Goal: Task Accomplishment & Management: Use online tool/utility

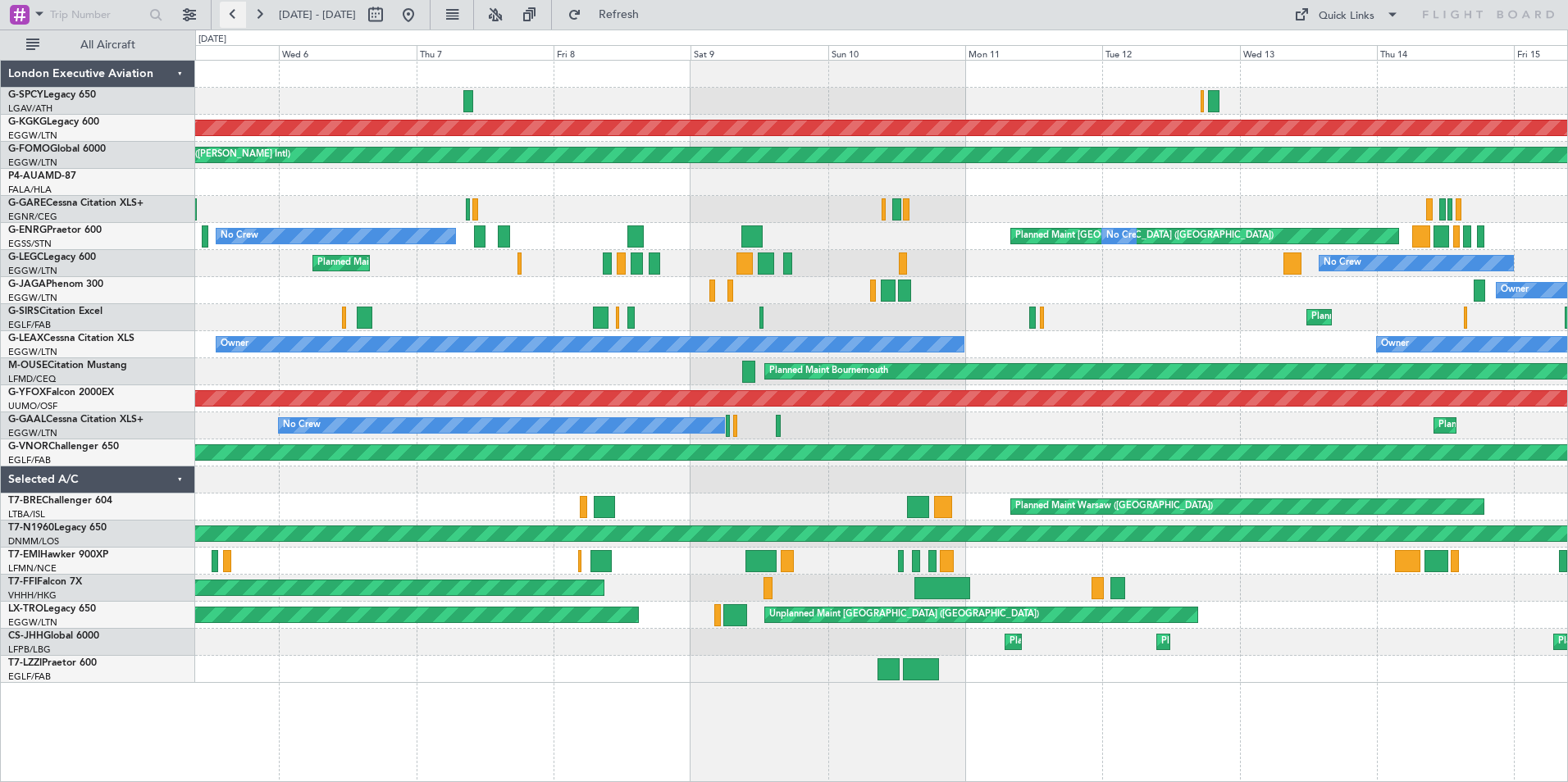
click at [243, 17] on button at bounding box center [233, 15] width 26 height 26
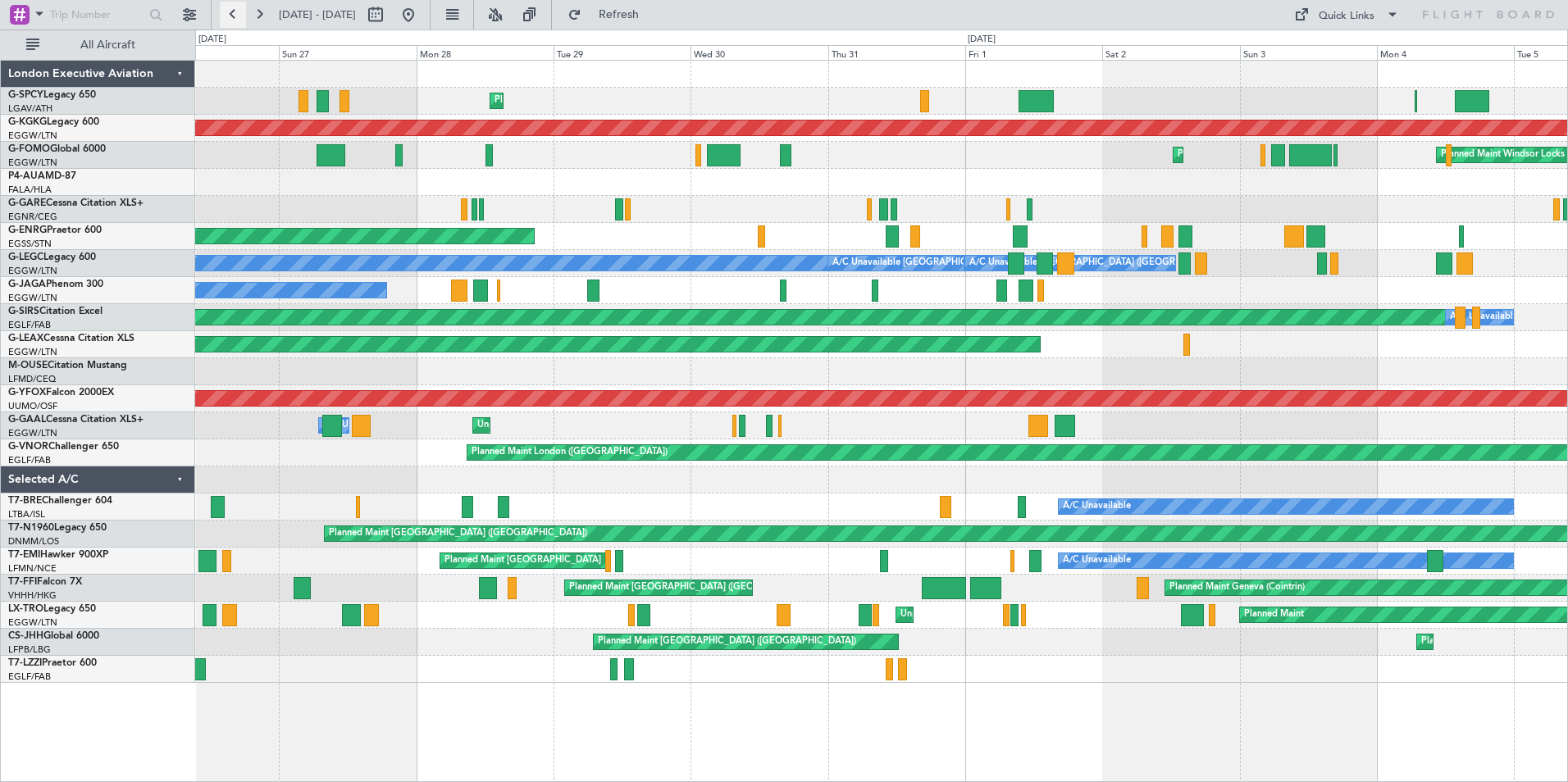
click at [233, 10] on button at bounding box center [233, 15] width 26 height 26
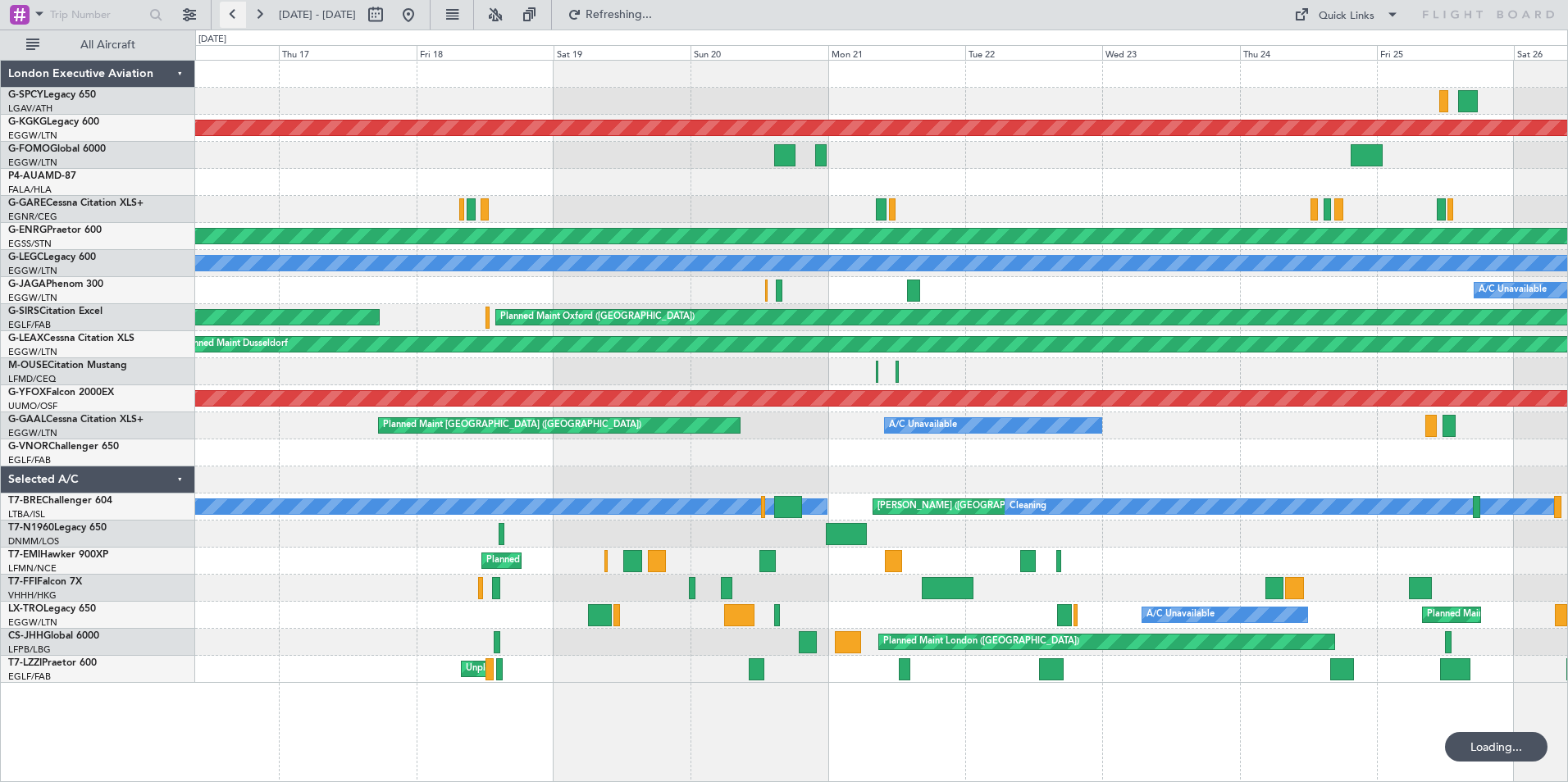
click at [233, 10] on button at bounding box center [233, 15] width 26 height 26
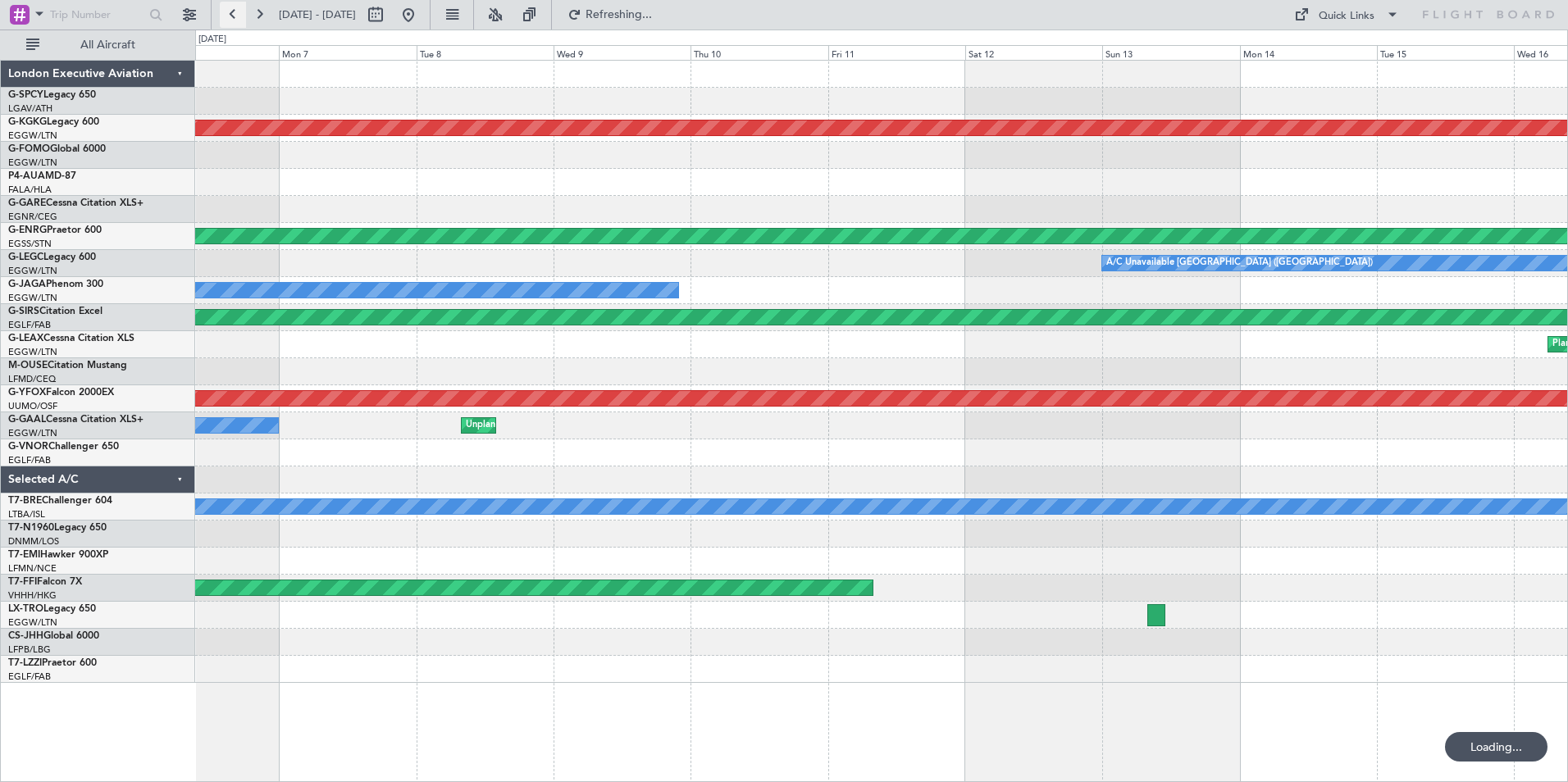
click at [233, 10] on button at bounding box center [233, 15] width 26 height 26
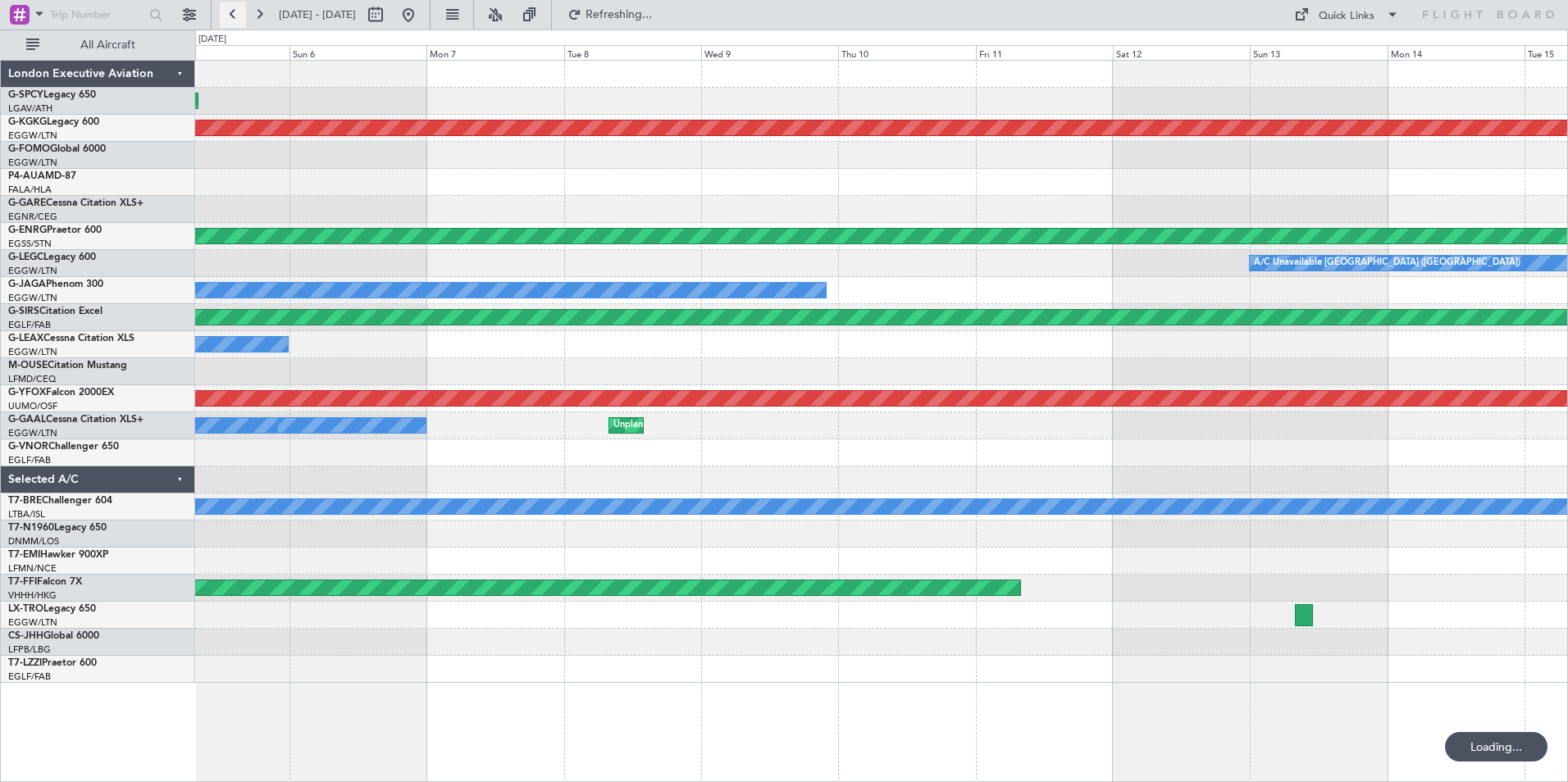
click at [233, 10] on button at bounding box center [233, 15] width 26 height 26
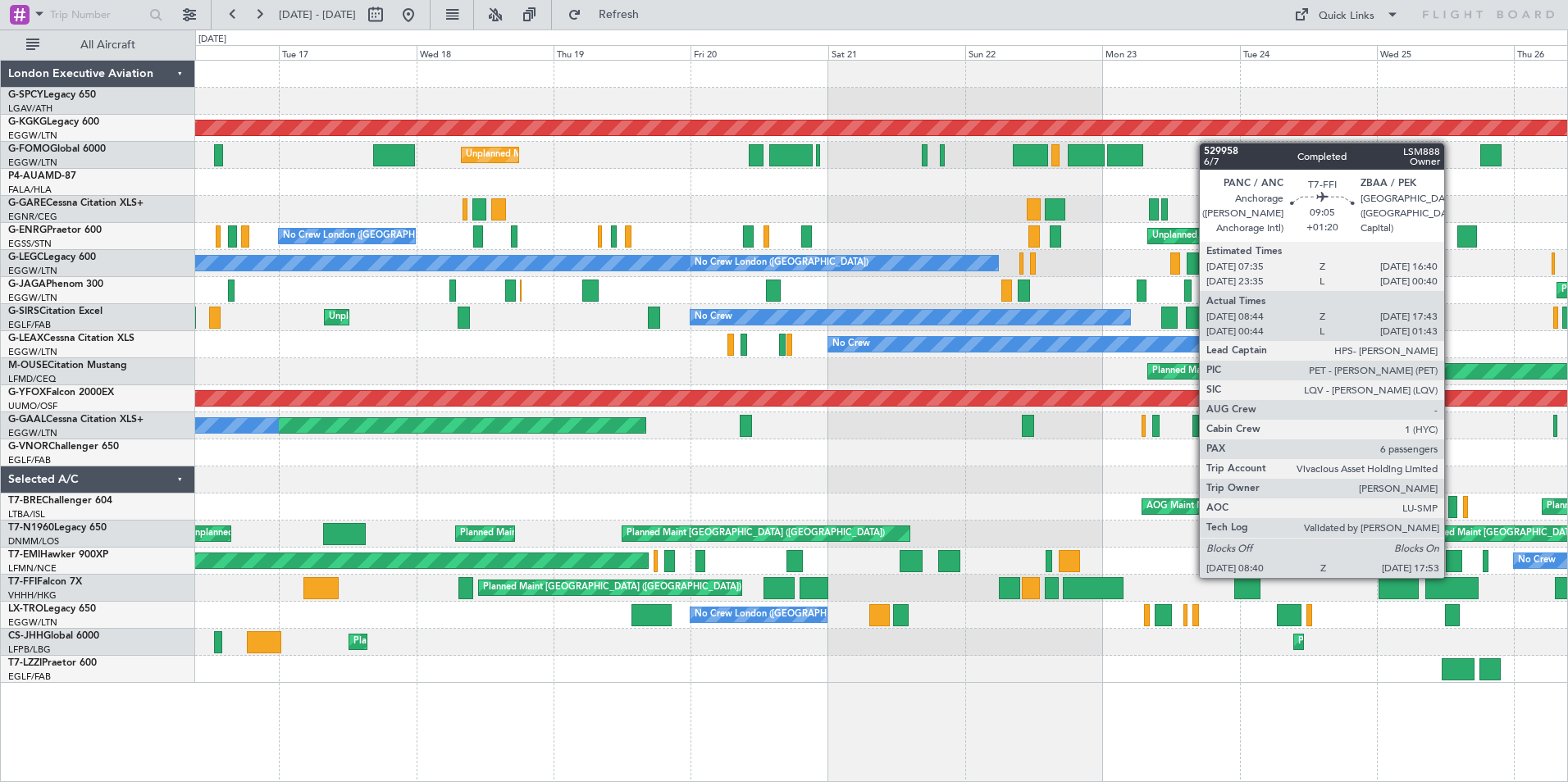
click at [1451, 578] on div at bounding box center [1451, 588] width 53 height 22
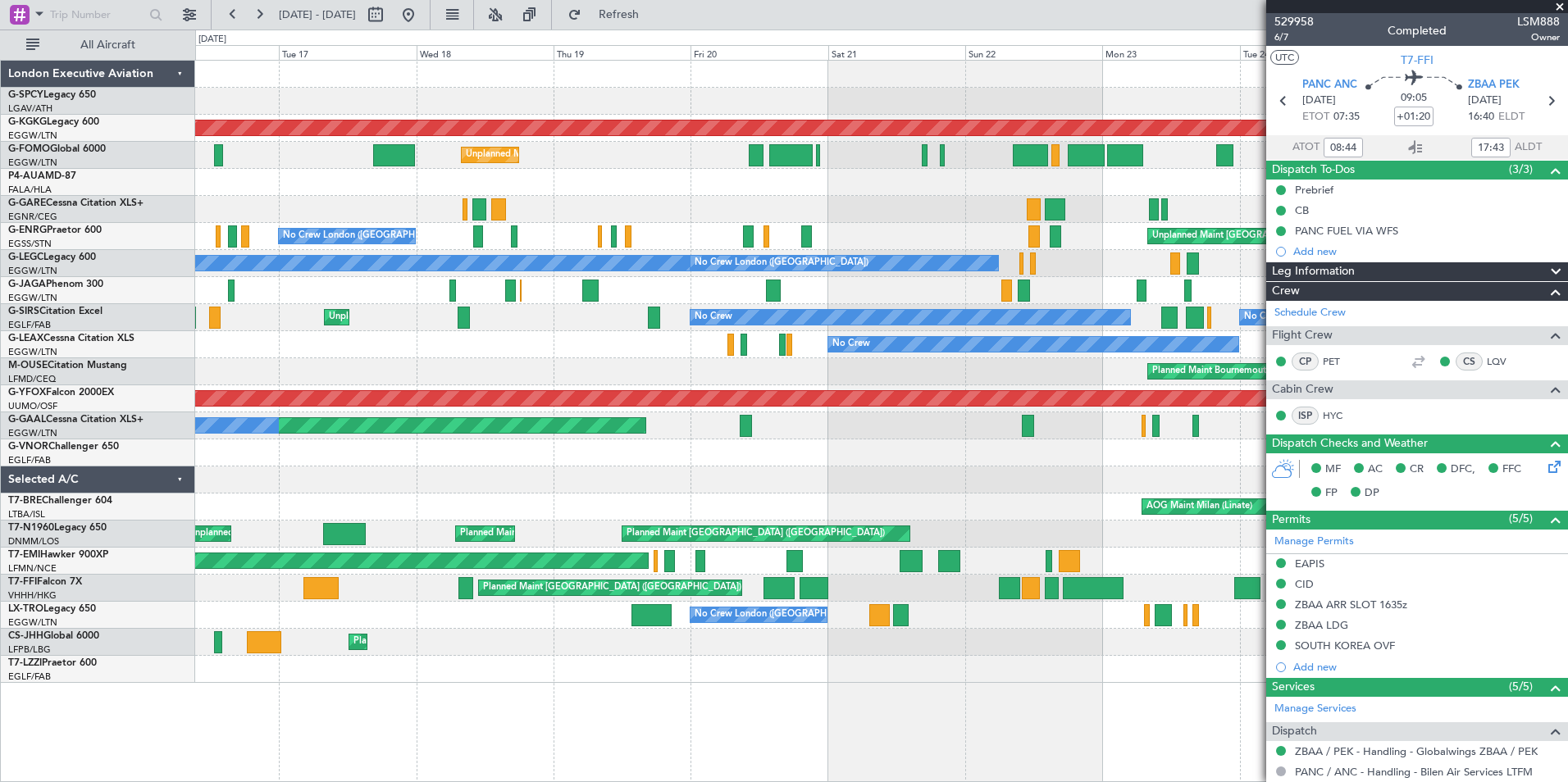
drag, startPoint x: 1558, startPoint y: 4, endPoint x: 1485, endPoint y: 58, distance: 90.8
click at [1558, 4] on span at bounding box center [1559, 7] width 17 height 15
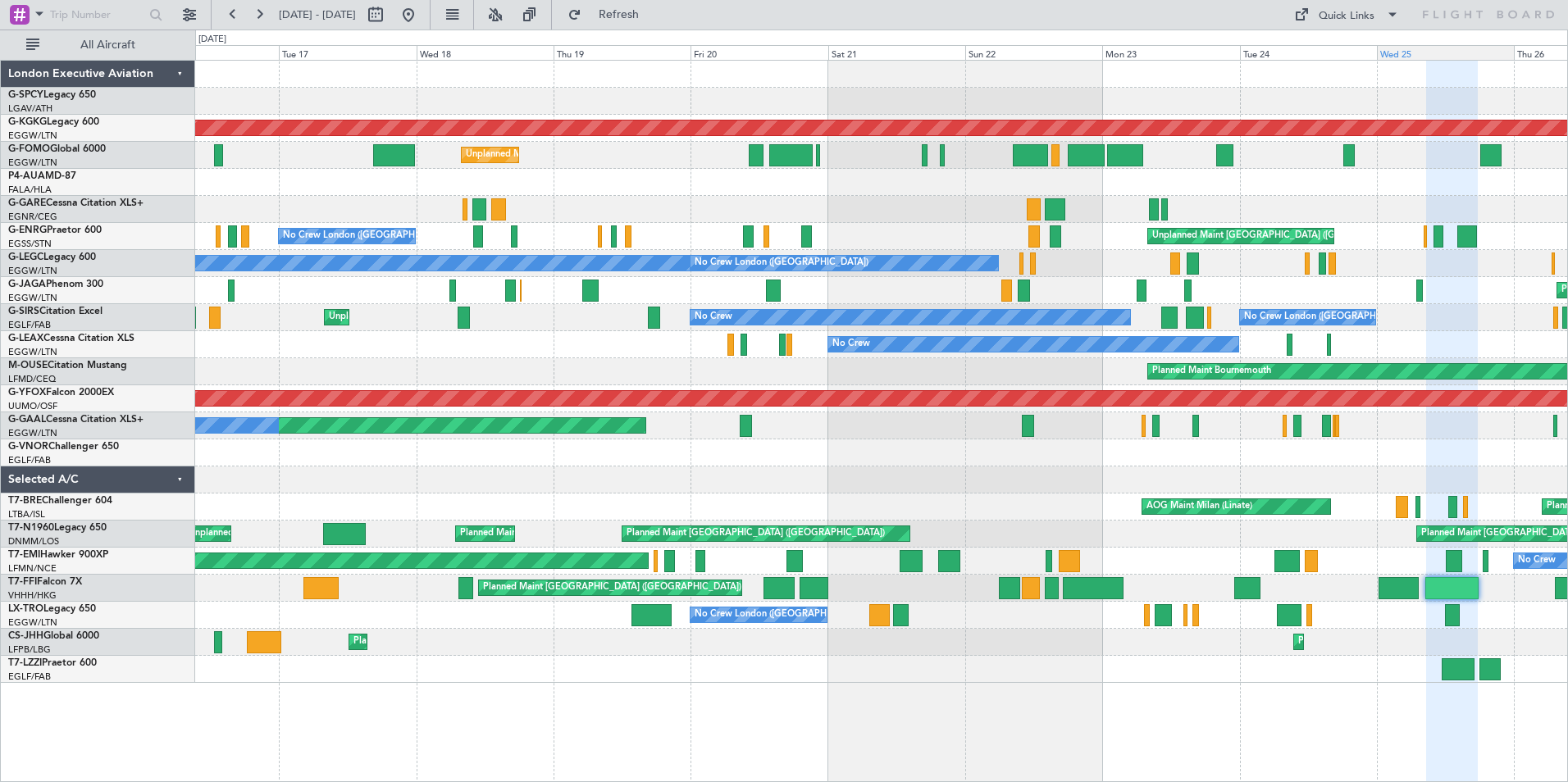
type input "0"
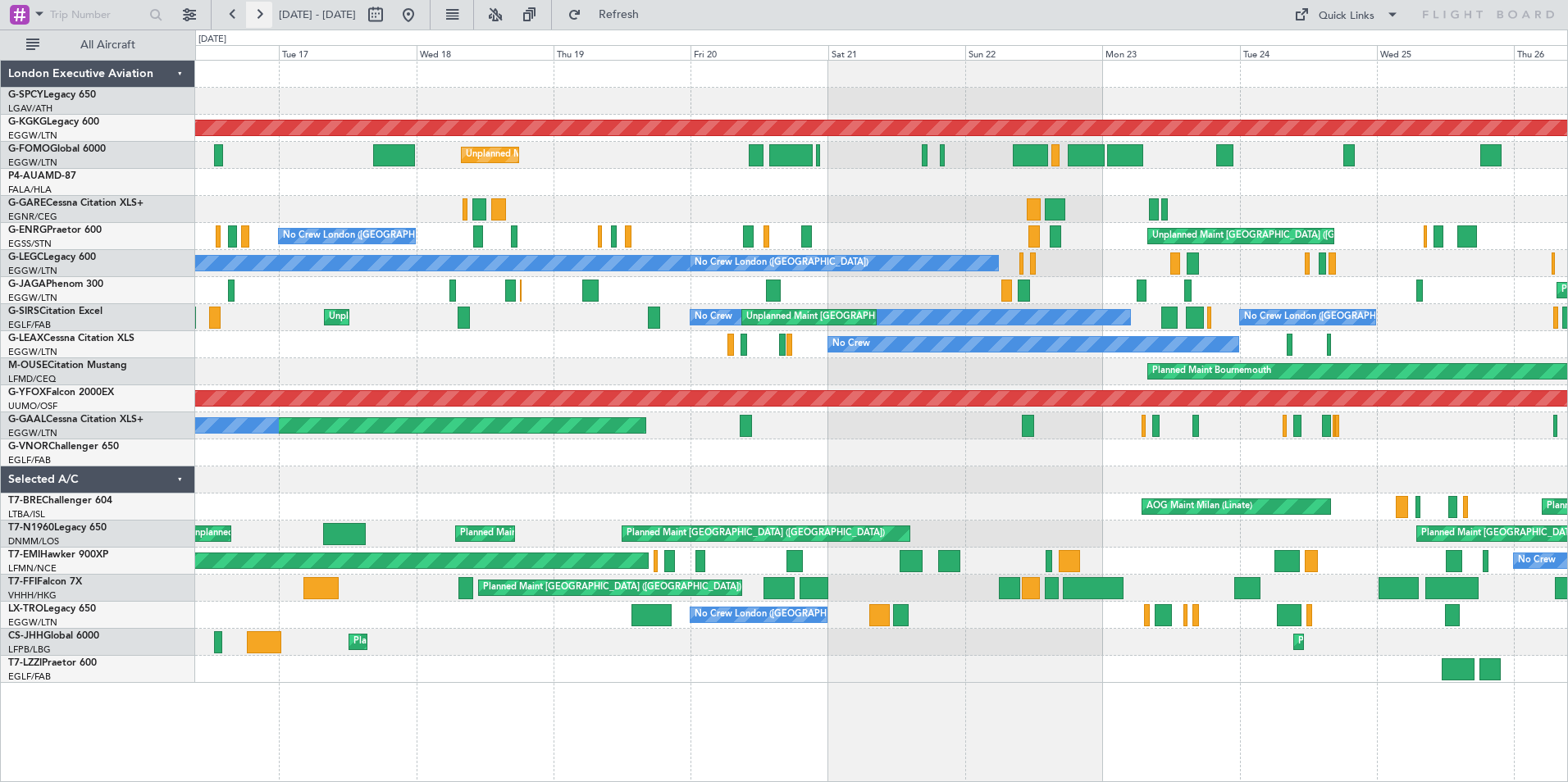
click at [266, 10] on button at bounding box center [259, 15] width 26 height 26
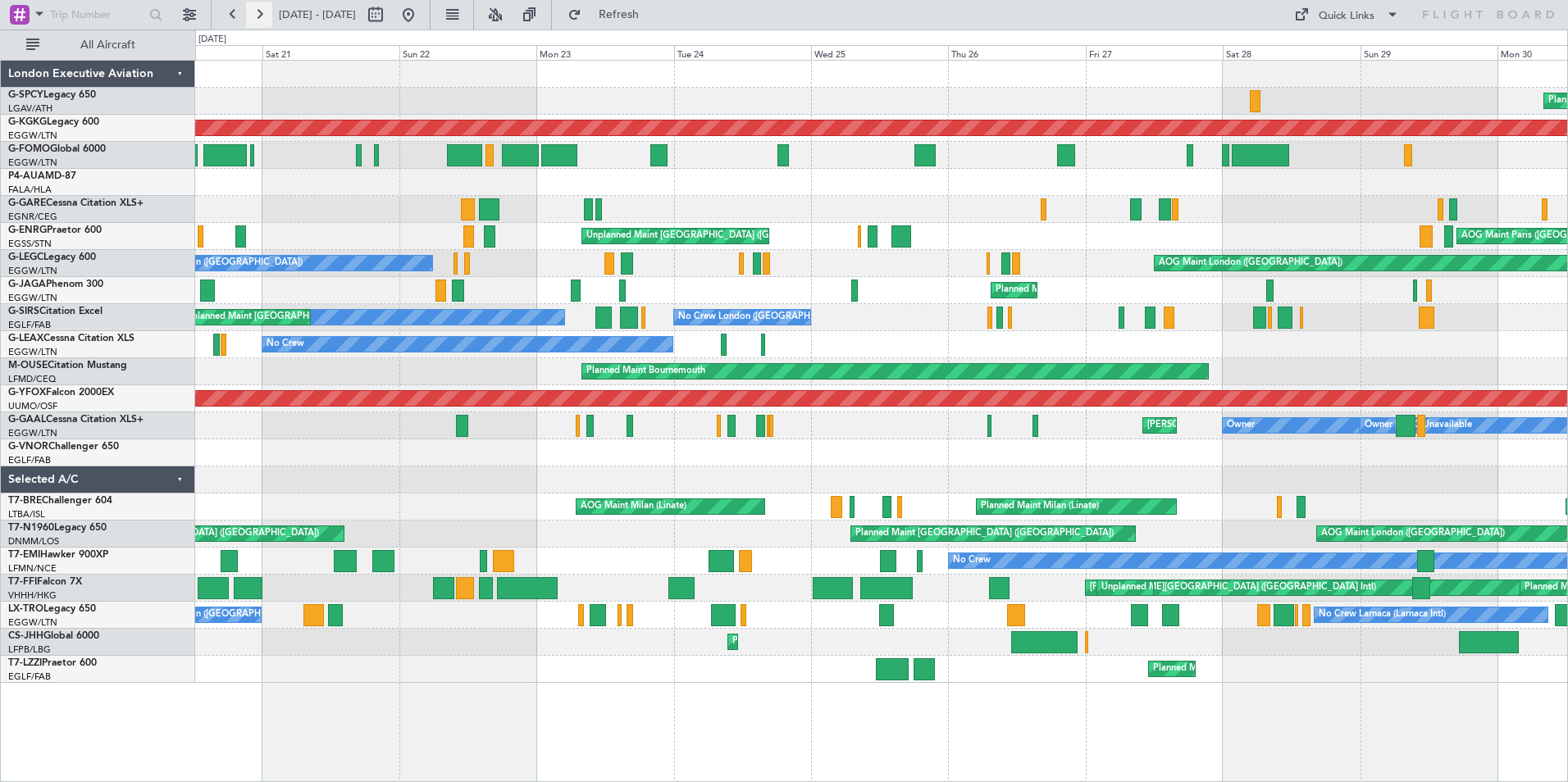
click at [266, 10] on button at bounding box center [259, 15] width 26 height 26
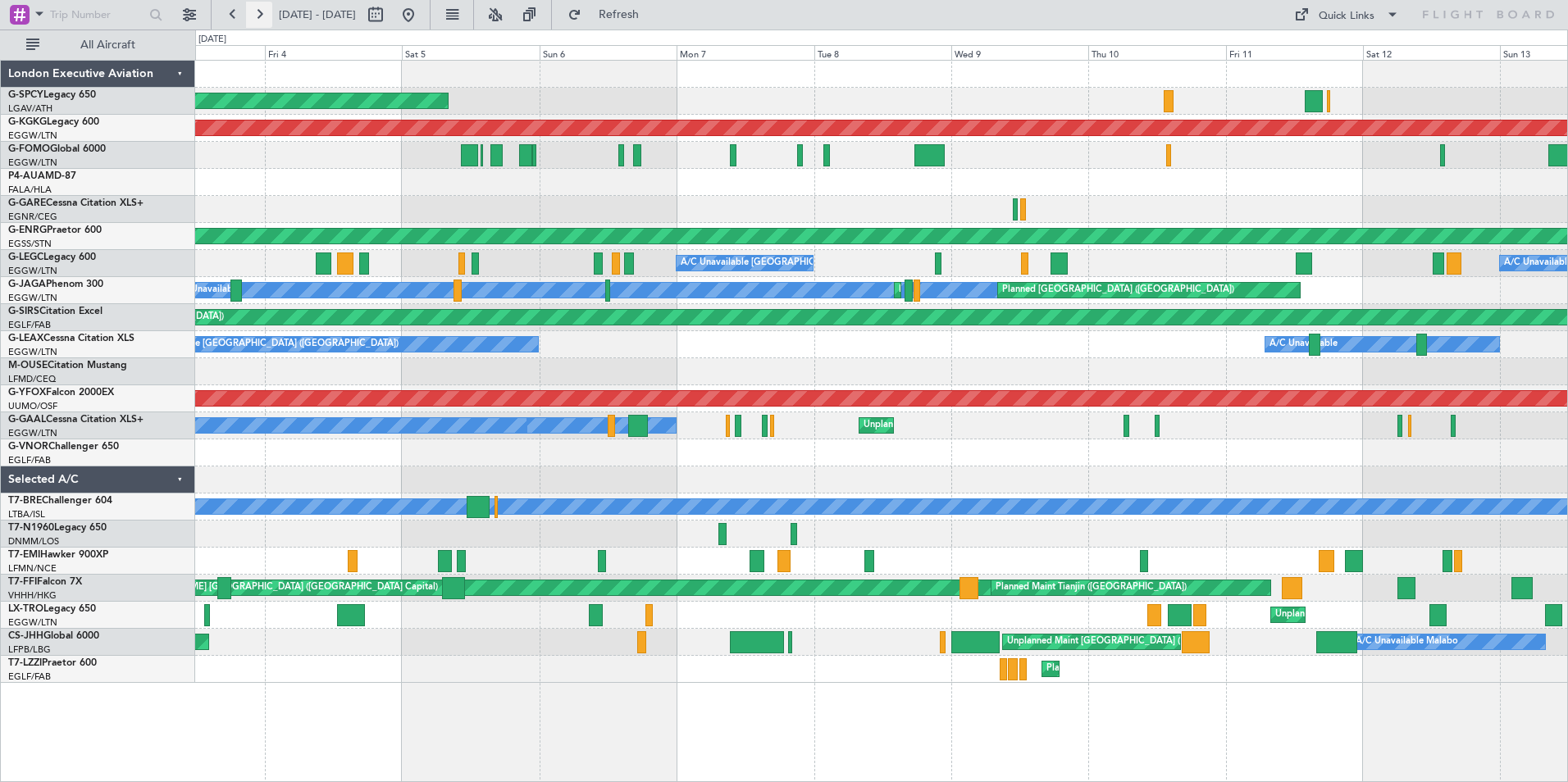
click at [266, 10] on button at bounding box center [259, 15] width 26 height 26
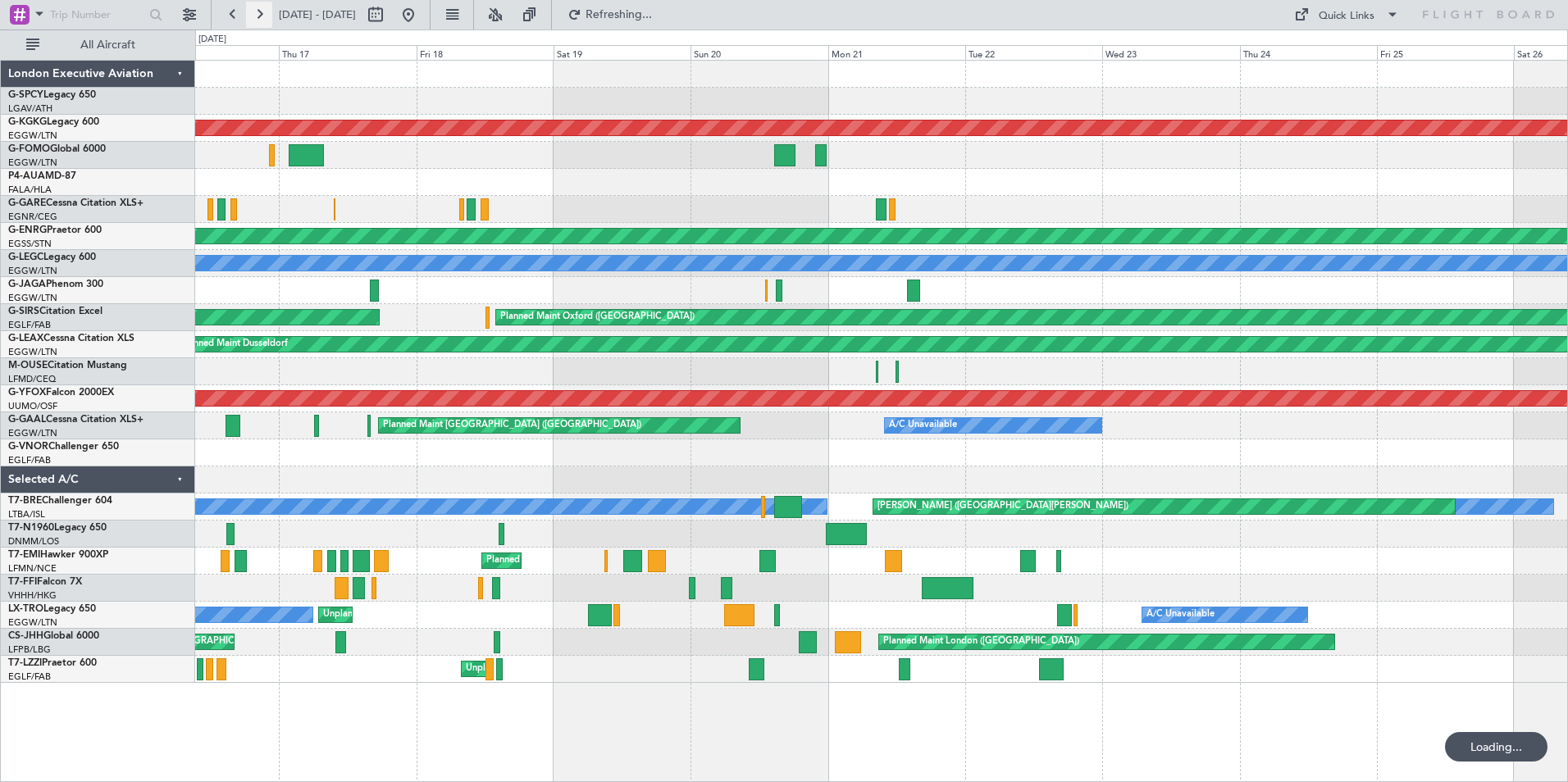
click at [266, 10] on button at bounding box center [259, 15] width 26 height 26
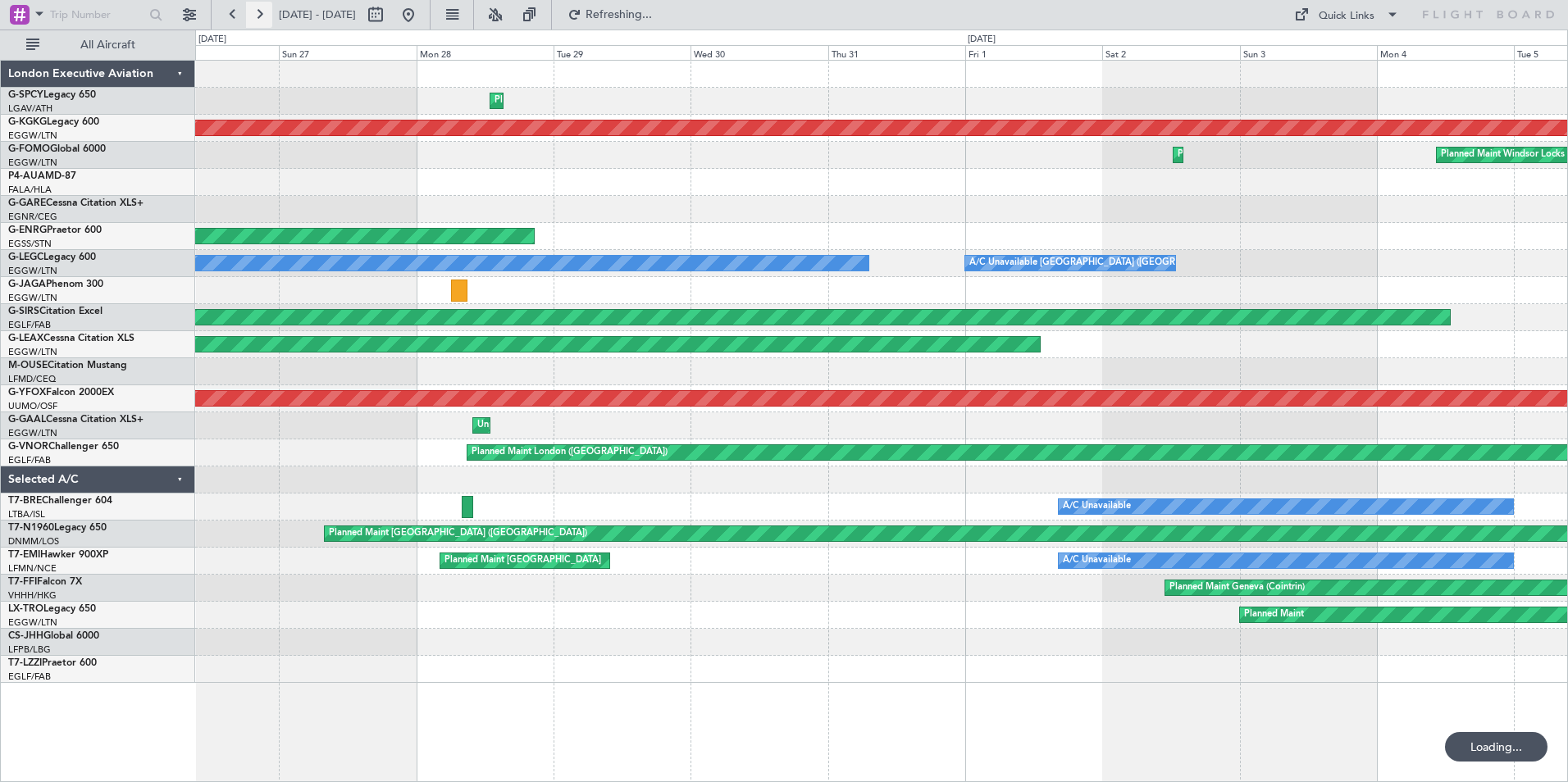
click at [266, 10] on button at bounding box center [259, 15] width 26 height 26
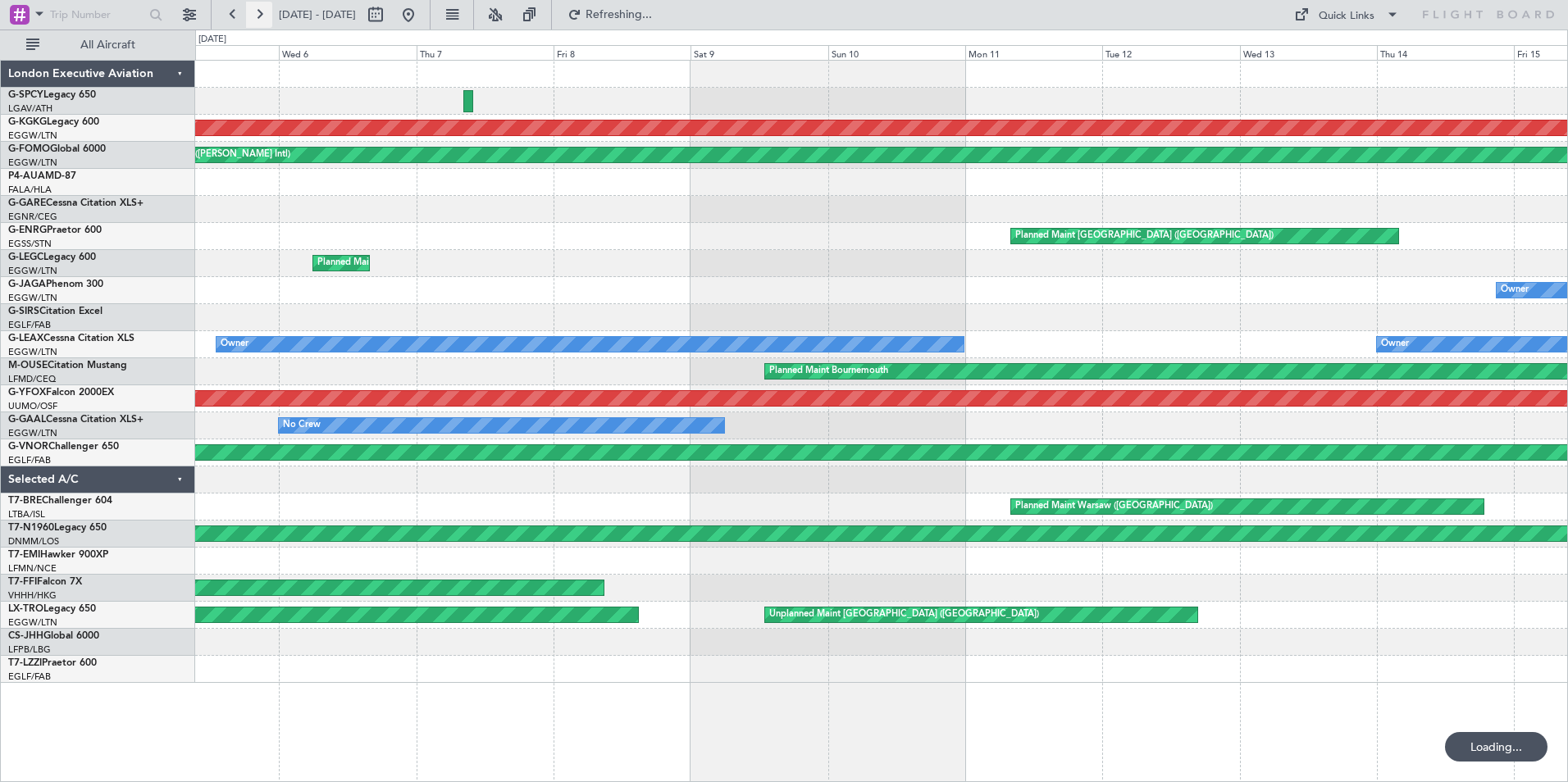
click at [266, 10] on button at bounding box center [259, 15] width 26 height 26
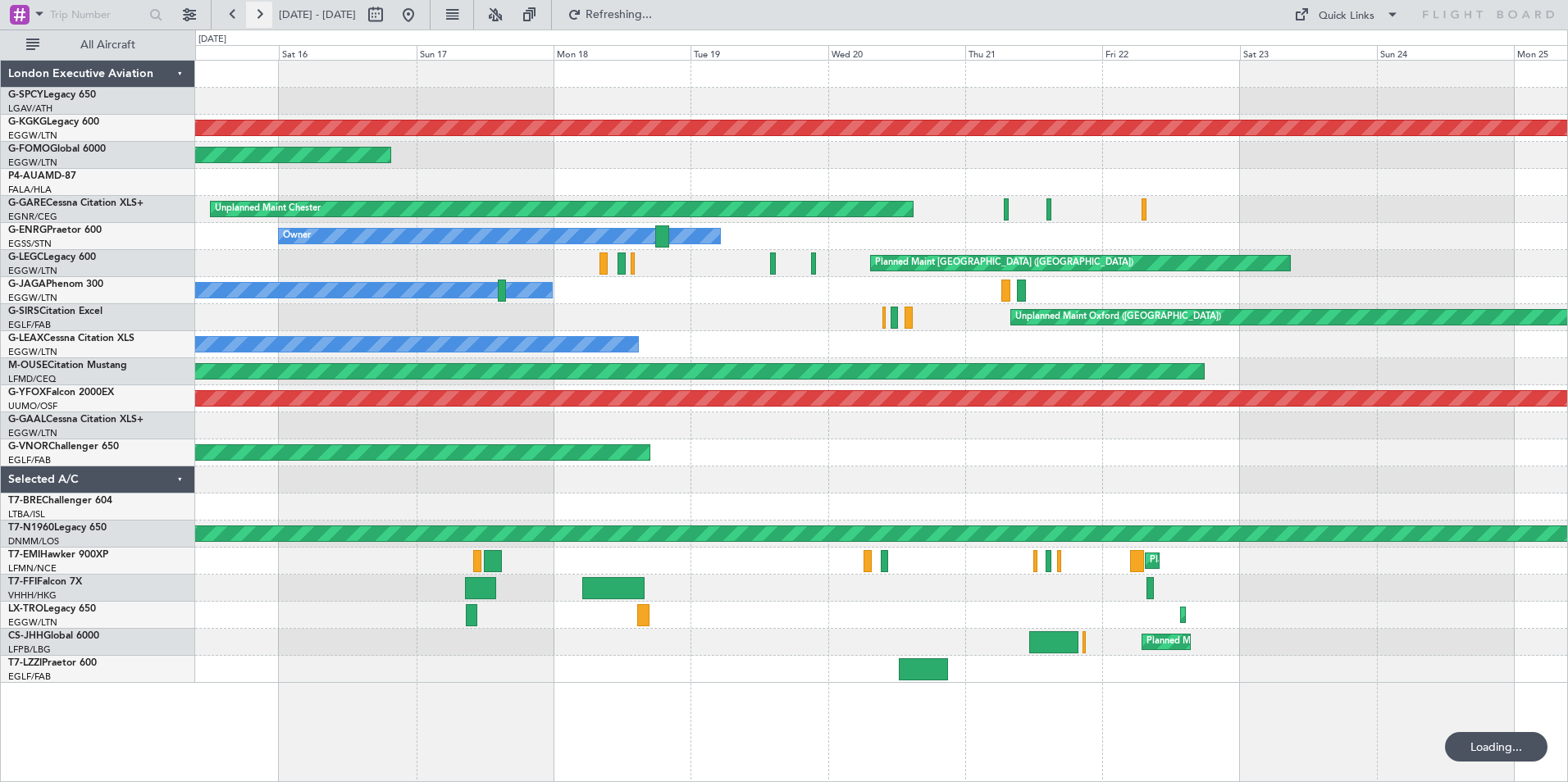
click at [266, 10] on button at bounding box center [259, 15] width 26 height 26
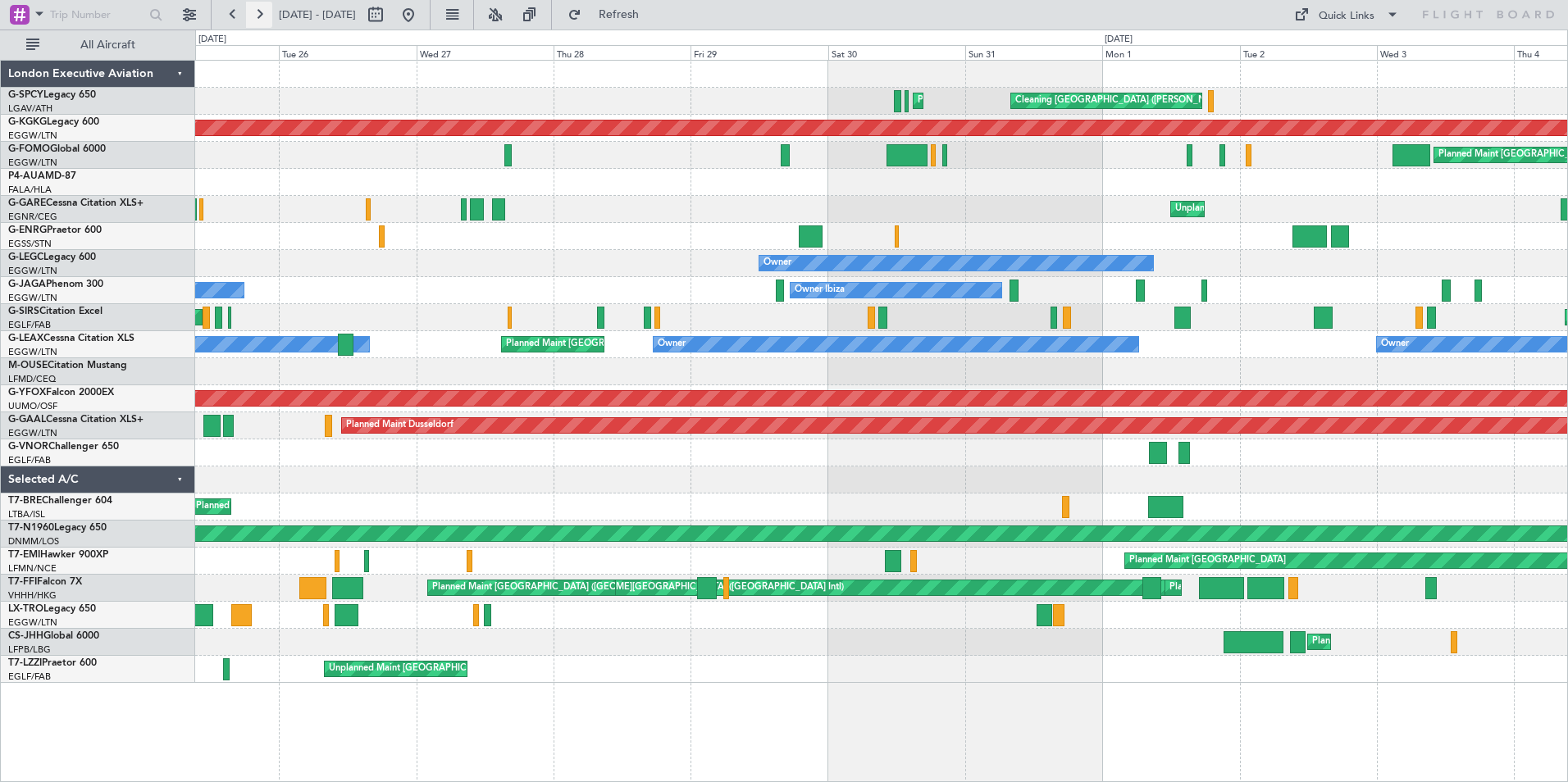
click at [260, 16] on button at bounding box center [259, 15] width 26 height 26
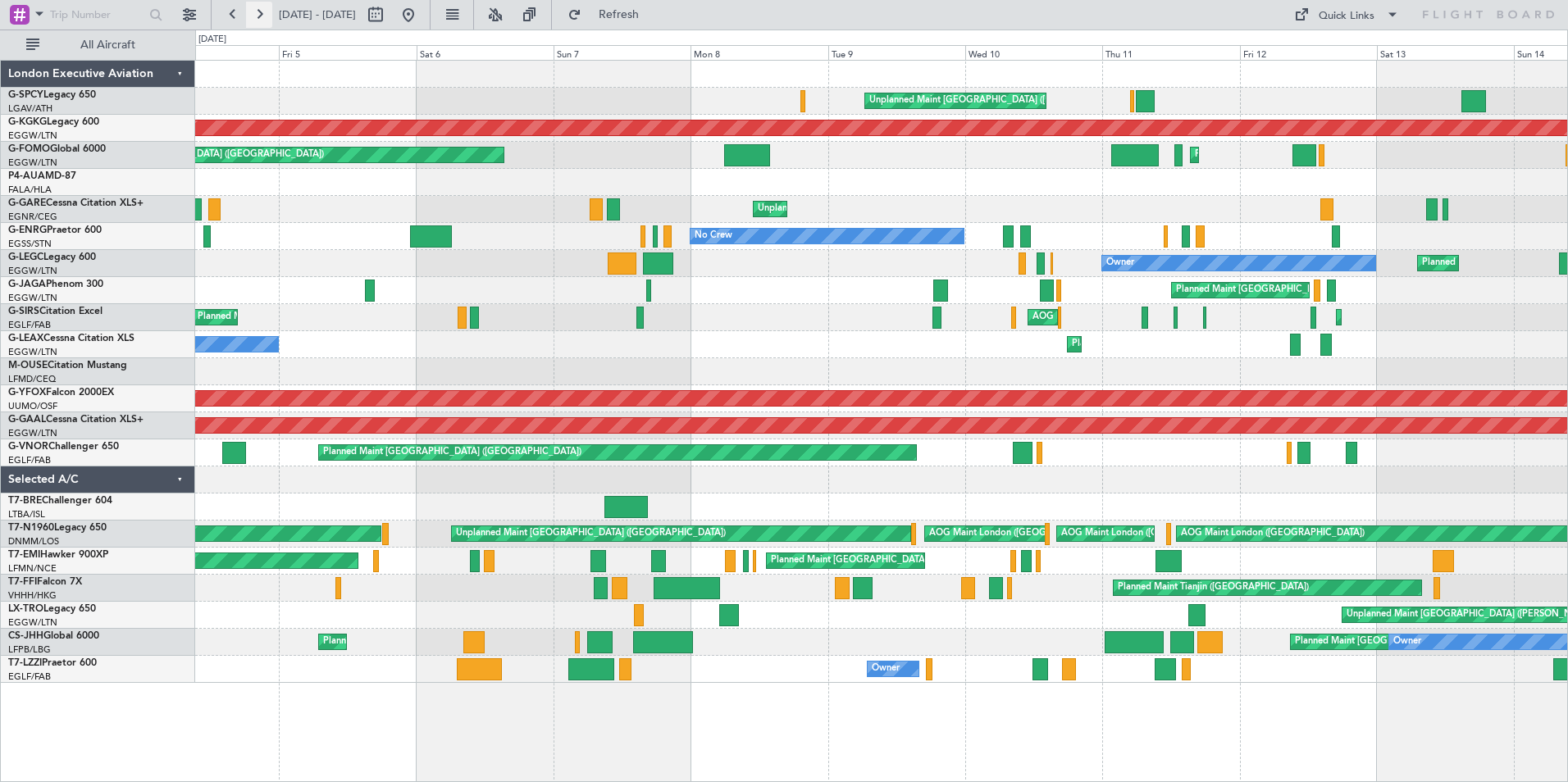
click at [258, 18] on button at bounding box center [259, 15] width 26 height 26
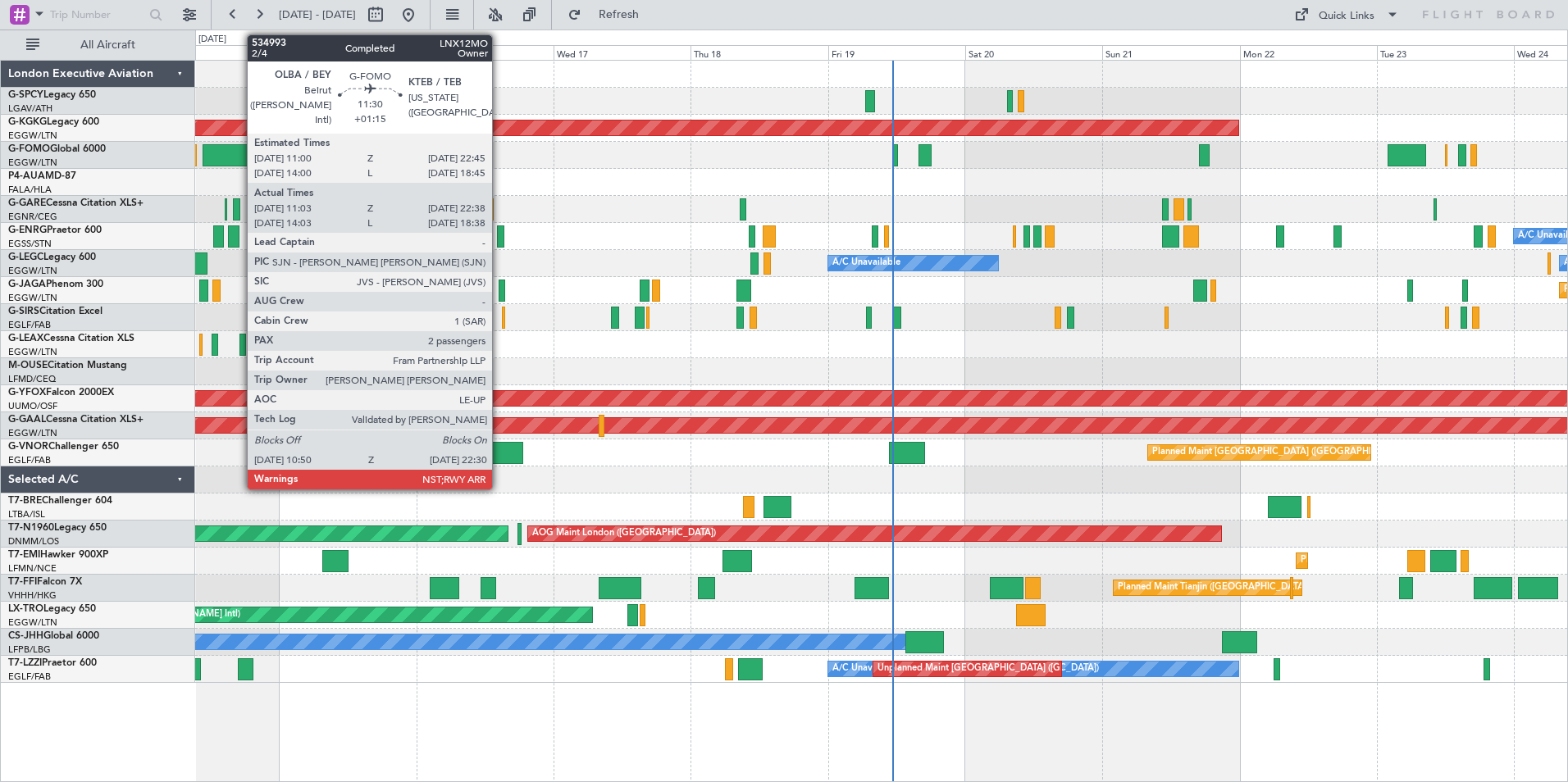
click at [238, 153] on div at bounding box center [236, 155] width 67 height 22
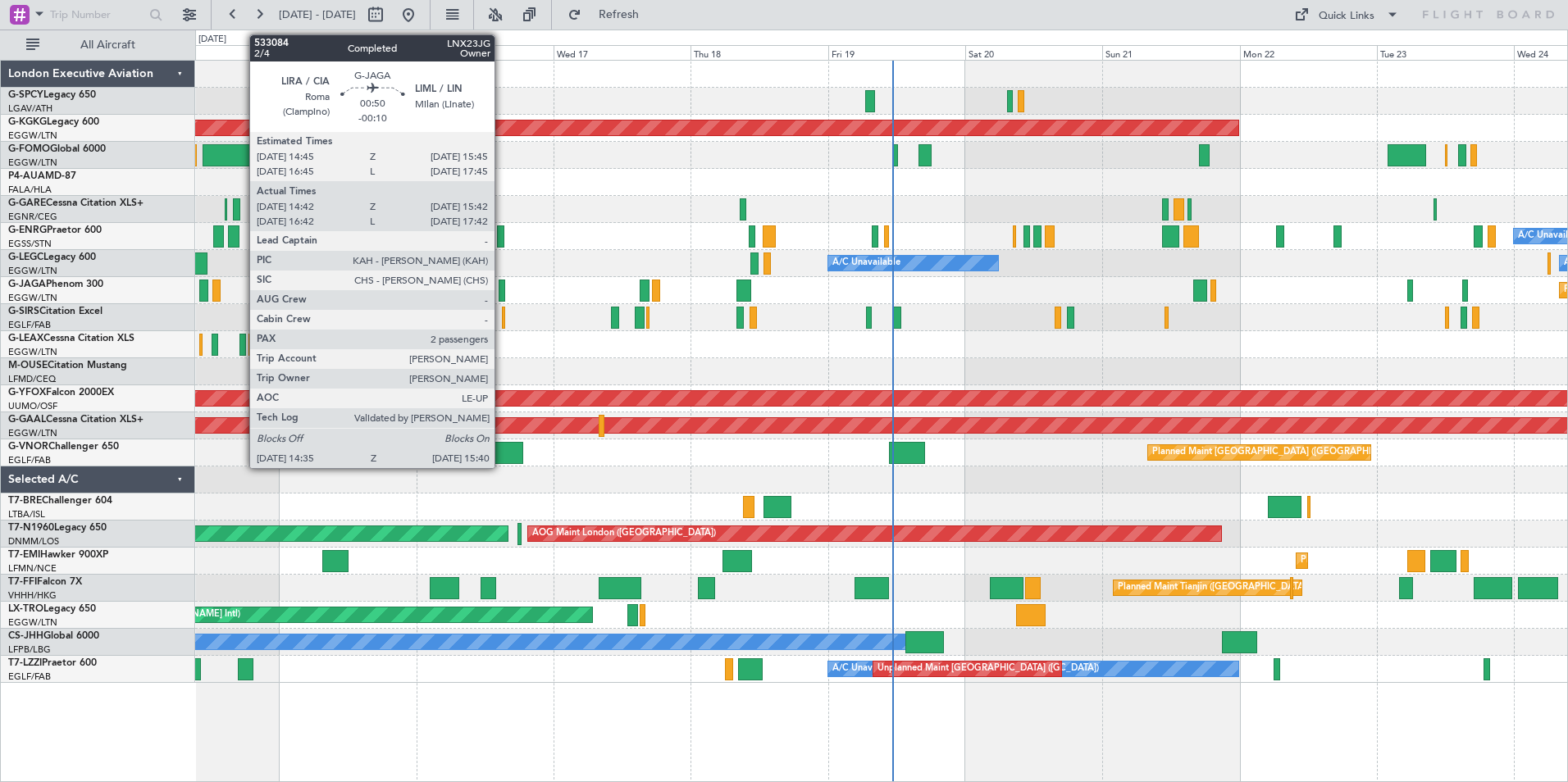
click at [502, 290] on div at bounding box center [502, 290] width 7 height 22
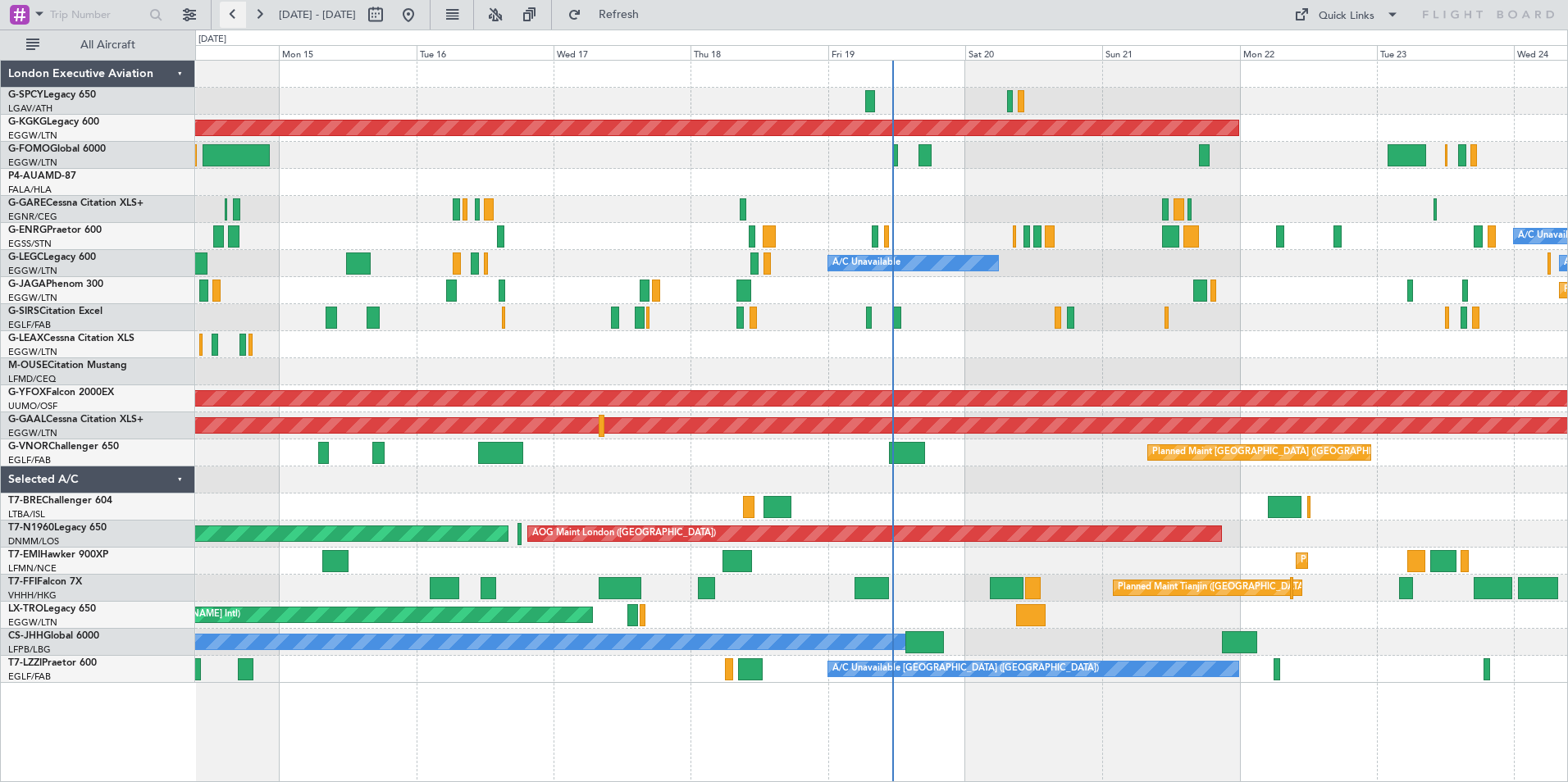
click at [232, 17] on button at bounding box center [233, 15] width 26 height 26
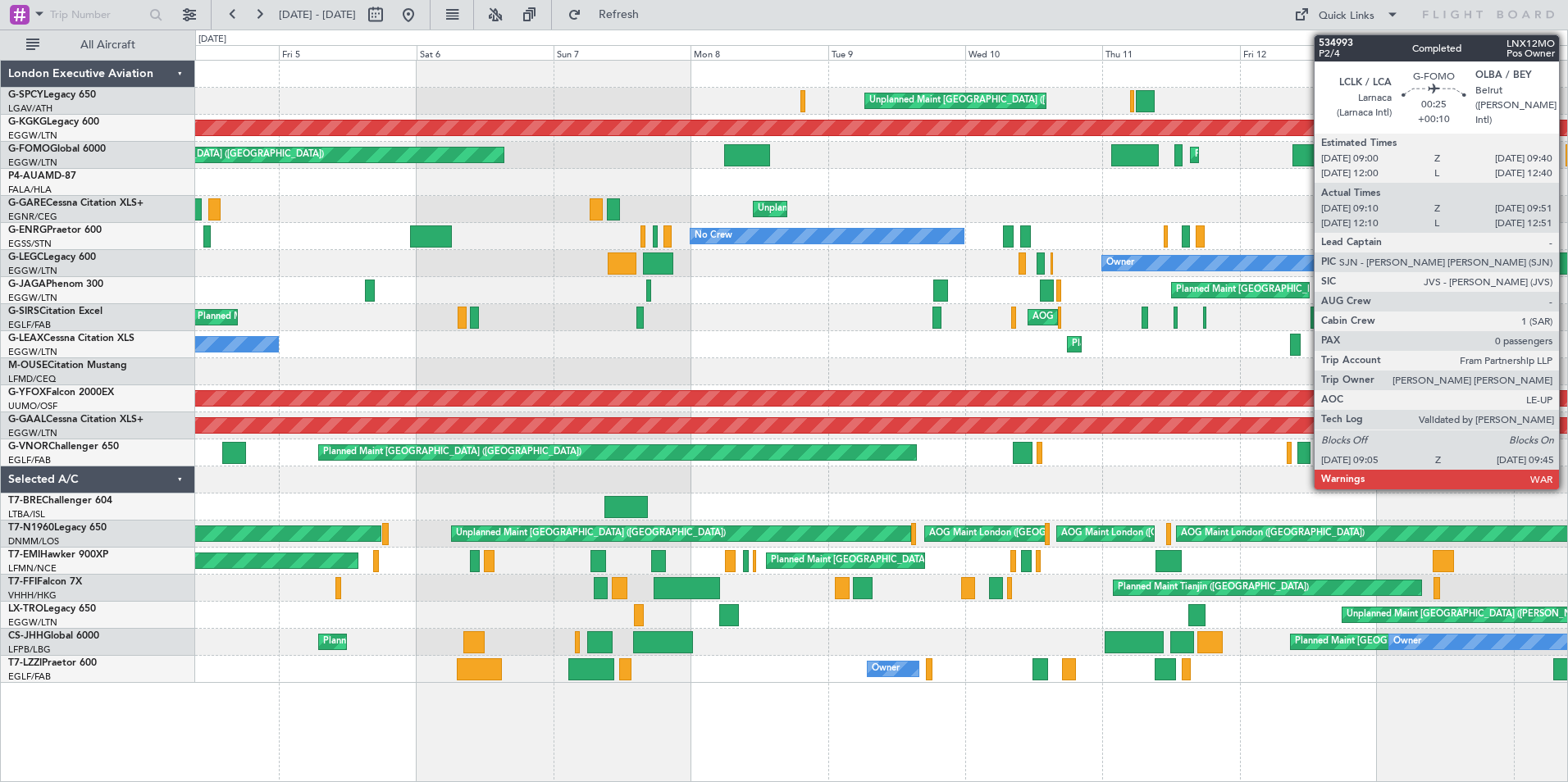
click at [1566, 157] on div at bounding box center [1567, 155] width 4 height 22
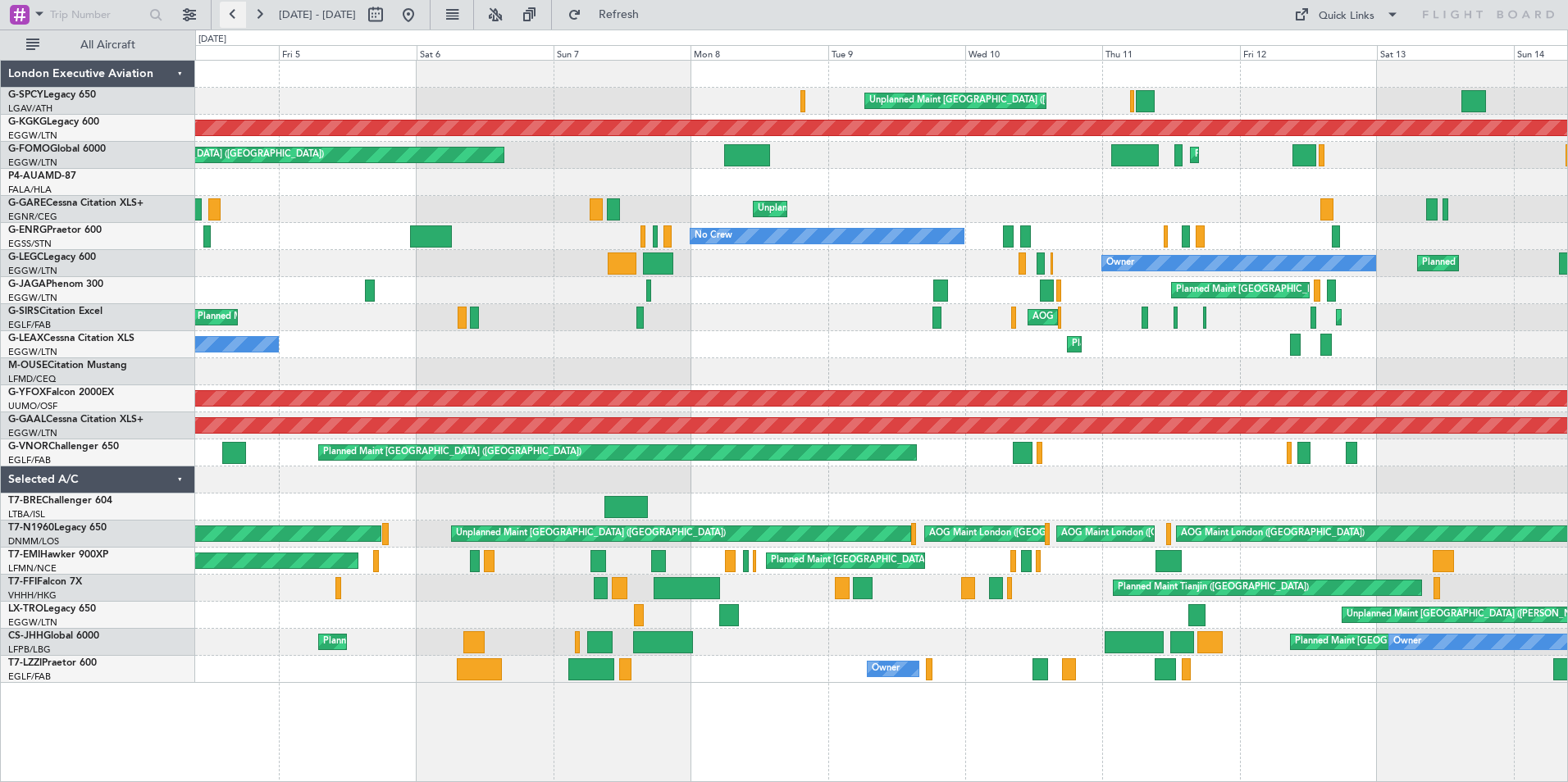
click at [237, 14] on button at bounding box center [233, 15] width 26 height 26
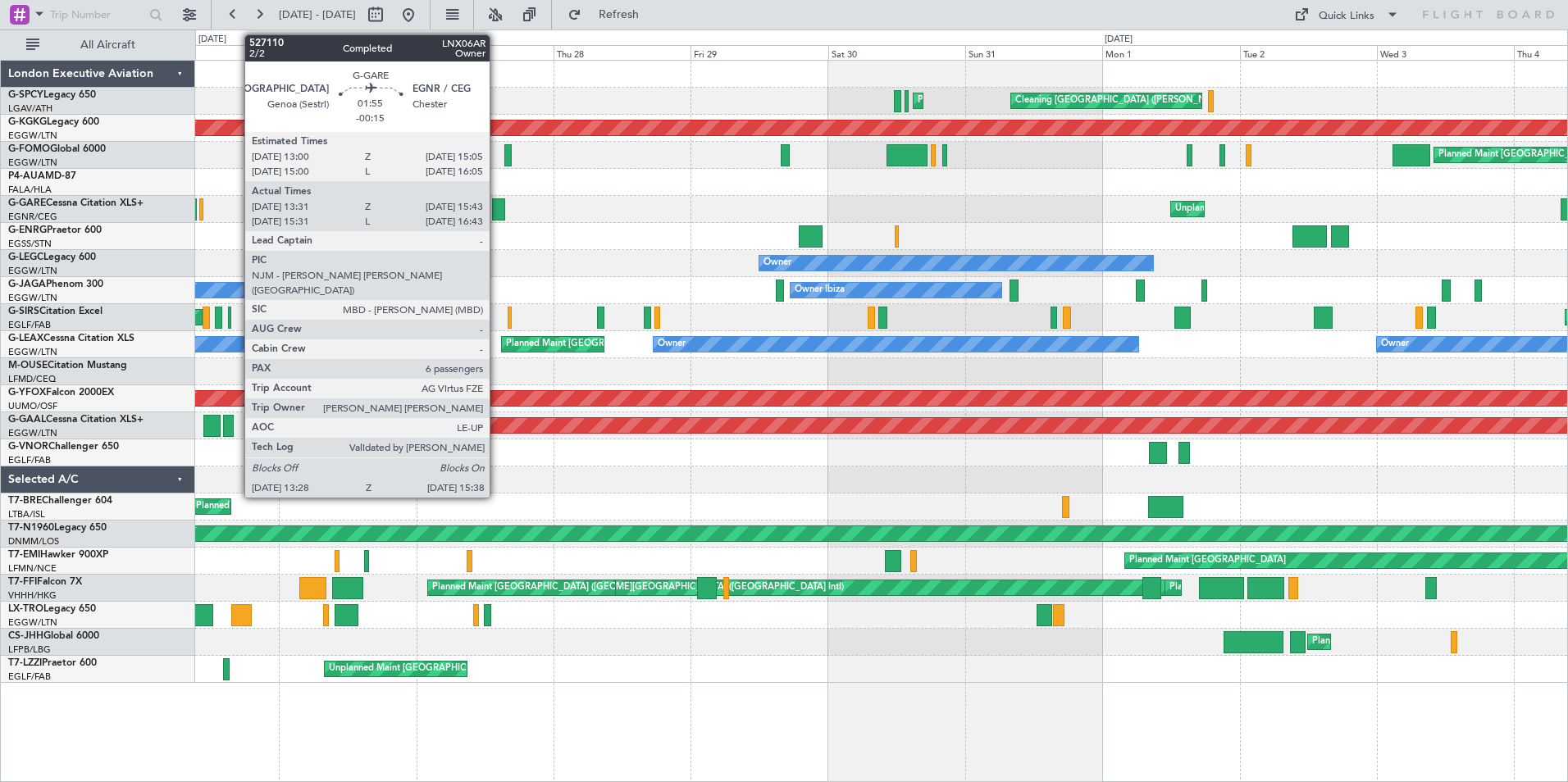
click at [498, 213] on div at bounding box center [498, 209] width 13 height 22
